Goal: Find specific page/section: Find specific page/section

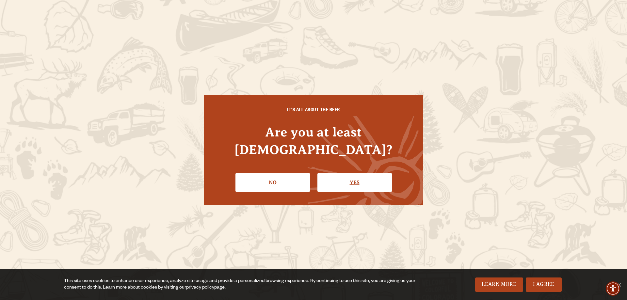
click at [346, 173] on link "Yes" at bounding box center [354, 182] width 74 height 19
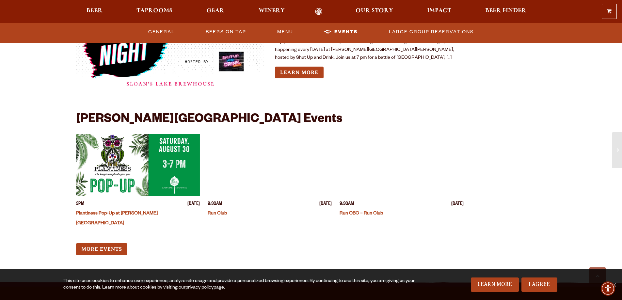
scroll to position [718, 0]
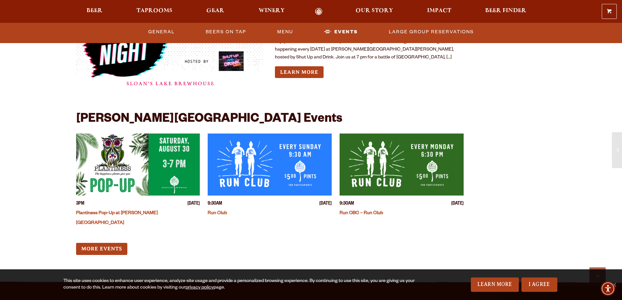
click at [150, 211] on link "Plantiness Pop-Up at [PERSON_NAME][GEOGRAPHIC_DATA]" at bounding box center [117, 218] width 82 height 15
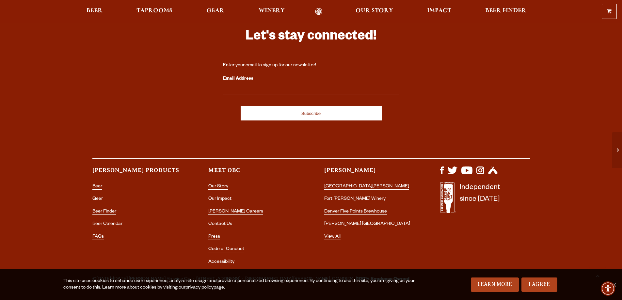
scroll to position [1022, 0]
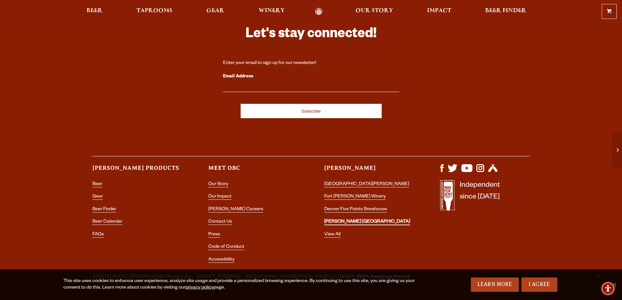
click at [355, 219] on link "[PERSON_NAME] [GEOGRAPHIC_DATA]" at bounding box center [367, 222] width 86 height 6
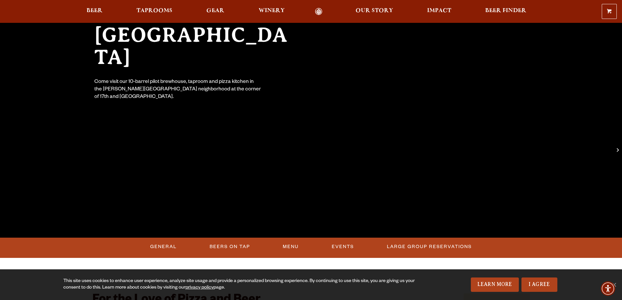
scroll to position [97, 0]
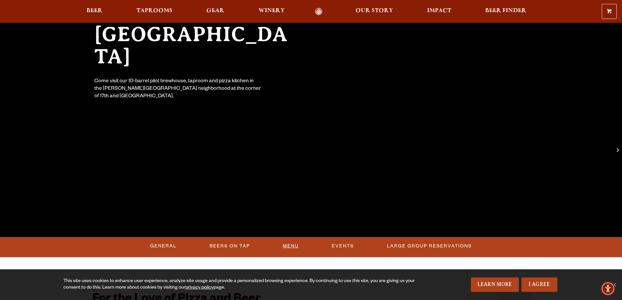
click at [289, 247] on link "Menu" at bounding box center [290, 246] width 21 height 15
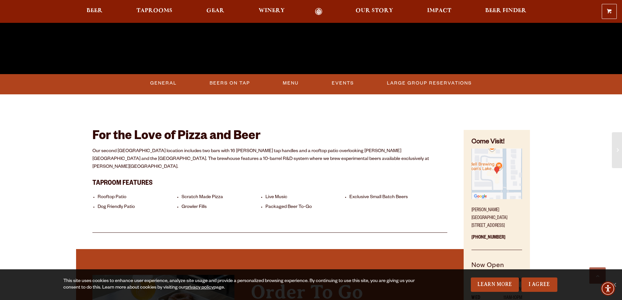
scroll to position [261, 0]
